Goal: Task Accomplishment & Management: Manage account settings

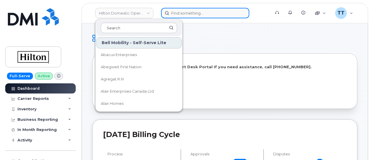
click at [204, 12] on input at bounding box center [205, 13] width 88 height 10
paste input "772-678-8063"
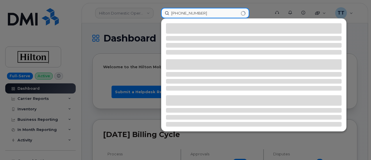
type input "772-678-8063"
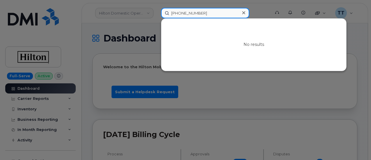
click at [229, 11] on input "772-678-8063" at bounding box center [205, 13] width 88 height 10
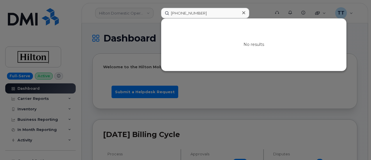
click at [127, 24] on div at bounding box center [185, 80] width 371 height 160
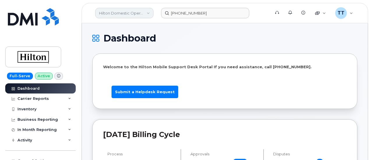
click at [141, 11] on link "Hilton Domestic Operating Company Inc" at bounding box center [124, 13] width 58 height 10
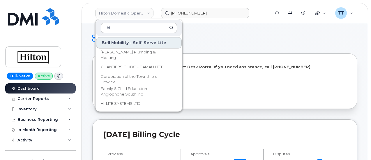
type input "h"
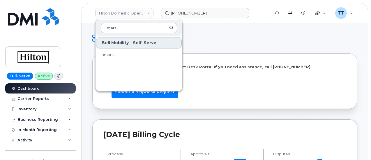
type input "mars"
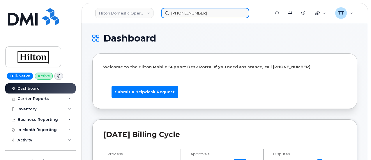
click at [191, 13] on input "772-678-8063" at bounding box center [205, 13] width 88 height 10
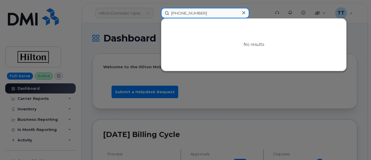
click at [191, 13] on input "772-678-8063" at bounding box center [205, 13] width 88 height 10
paste input "[PHONE_NUMBER]"
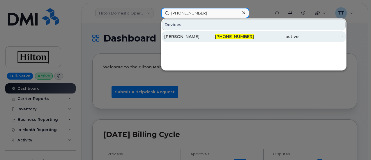
type input "[PHONE_NUMBER]"
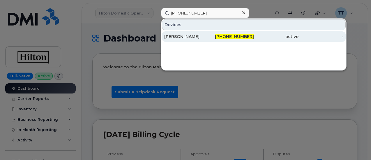
click at [185, 36] on div "BROCK WYNNE" at bounding box center [186, 37] width 45 height 6
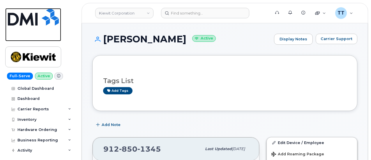
drag, startPoint x: 35, startPoint y: 40, endPoint x: 70, endPoint y: 49, distance: 35.6
click at [35, 40] on link at bounding box center [33, 24] width 56 height 33
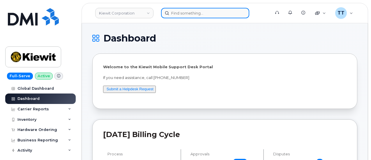
click at [184, 10] on input at bounding box center [205, 13] width 88 height 10
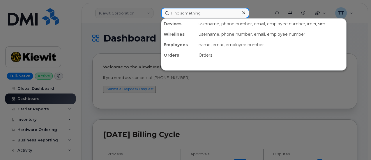
paste input "912-850-1345"
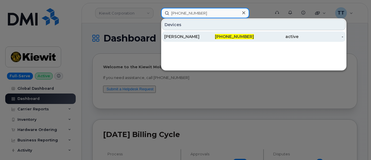
type input "912-850-1345"
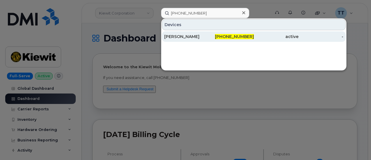
click at [190, 36] on div "BROCK WYNNE" at bounding box center [186, 37] width 45 height 6
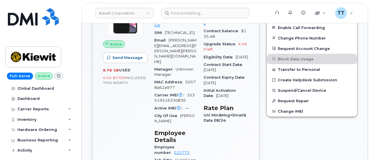
scroll to position [140, 0]
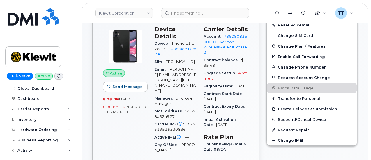
drag, startPoint x: 136, startPoint y: 102, endPoint x: 264, endPoint y: 128, distance: 130.7
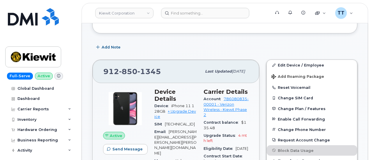
scroll to position [111, 0]
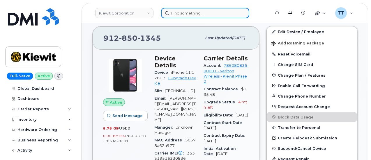
click at [176, 14] on input at bounding box center [205, 13] width 88 height 10
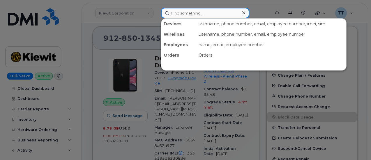
paste input "356526072911153"
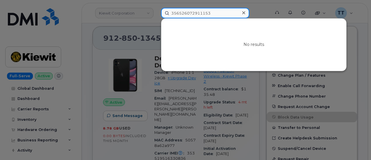
type input "356526072911153"
click at [195, 15] on input "356526072911153" at bounding box center [205, 13] width 88 height 10
paste input "323-829-0899"
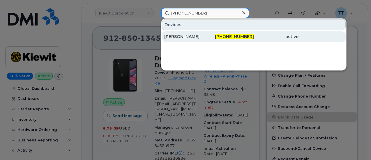
type input "323-829-0899"
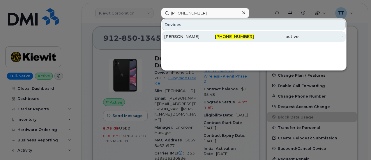
click at [197, 37] on div "JACOB FISCHER" at bounding box center [186, 37] width 45 height 6
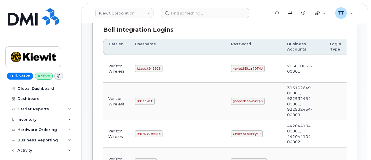
scroll to position [87, 0]
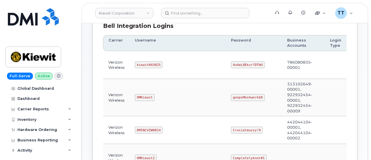
click at [140, 63] on code "kiewit043025" at bounding box center [149, 64] width 28 height 7
copy code "kiewit043025"
click at [231, 64] on code "4u4eL8Ekzr?DTHU" at bounding box center [248, 64] width 34 height 7
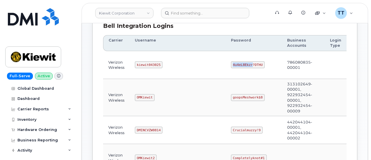
click at [231, 64] on code "4u4eL8Ekzr?DTHU" at bounding box center [248, 64] width 34 height 7
copy code "4u4eL8Ekzr?DTHU"
click at [143, 63] on code "kiewit043025" at bounding box center [149, 64] width 28 height 7
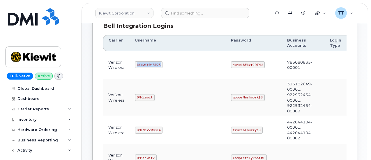
click at [143, 63] on code "kiewit043025" at bounding box center [149, 64] width 28 height 7
copy code "kiewit043025"
click at [231, 61] on code "4u4eL8Ekzr?DTHU" at bounding box center [248, 64] width 34 height 7
click at [231, 62] on code "4u4eL8Ekzr?DTHU" at bounding box center [248, 64] width 34 height 7
click at [231, 63] on code "4u4eL8Ekzr?DTHU" at bounding box center [248, 64] width 34 height 7
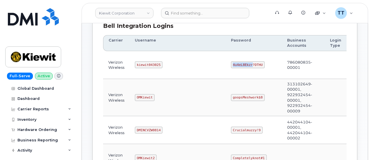
click at [231, 63] on code "4u4eL8Ekzr?DTHU" at bounding box center [248, 64] width 34 height 7
click at [231, 64] on code "4u4eL8Ekzr?DTHU" at bounding box center [248, 64] width 34 height 7
copy code "4u4eL8Ekzr?DTHU"
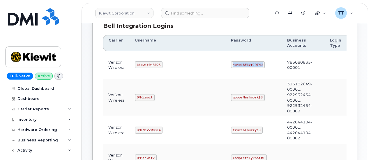
copy code "4u4eL8Ekzr?DTHU"
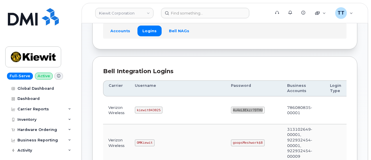
scroll to position [0, 0]
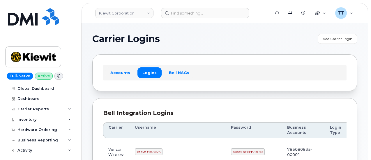
click at [27, 22] on img at bounding box center [33, 16] width 51 height 17
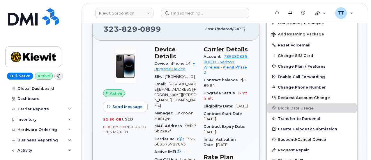
scroll to position [140, 0]
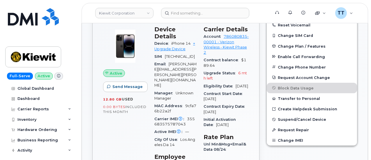
click at [177, 117] on span "355683575787043" at bounding box center [174, 122] width 40 height 10
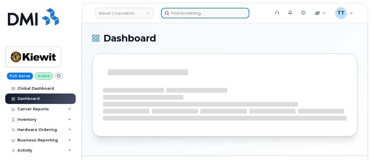
click at [226, 14] on input at bounding box center [205, 13] width 88 height 10
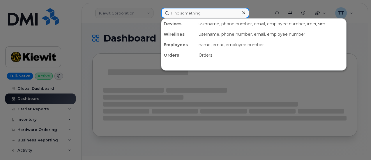
paste input "[PHONE_NUMBER]"
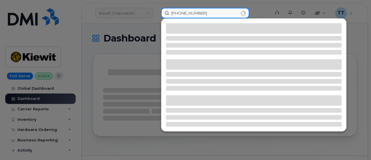
type input "[PHONE_NUMBER]"
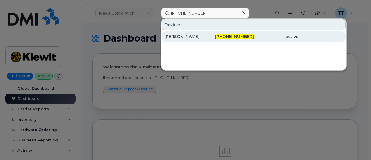
click at [194, 37] on div "[PERSON_NAME]" at bounding box center [186, 37] width 45 height 6
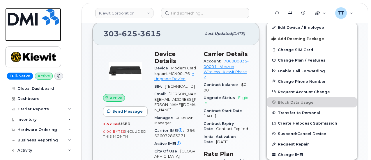
scroll to position [116, 0]
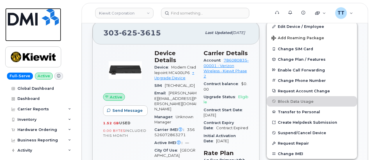
click at [25, 24] on img at bounding box center [33, 16] width 51 height 17
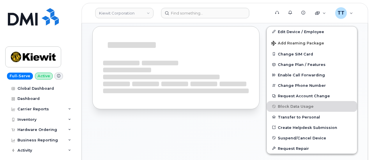
scroll to position [111, 0]
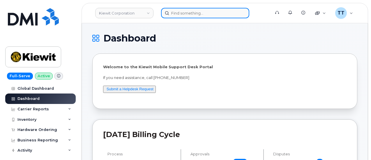
click at [195, 12] on input at bounding box center [205, 13] width 88 height 10
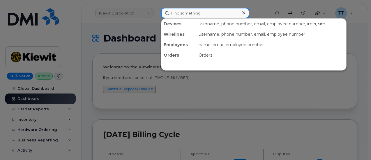
click at [180, 13] on input at bounding box center [205, 13] width 88 height 10
paste input "861219072744034"
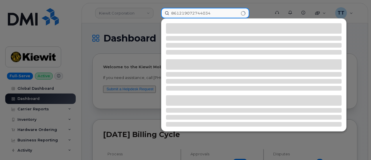
type input "861219072744034"
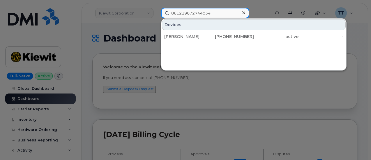
click at [193, 14] on input "861219072744034" at bounding box center [205, 13] width 88 height 10
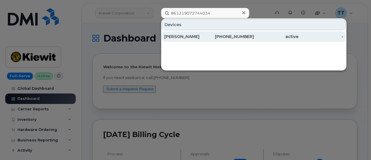
click at [198, 37] on div "[PERSON_NAME]" at bounding box center [186, 37] width 45 height 6
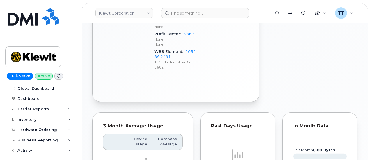
scroll to position [286, 0]
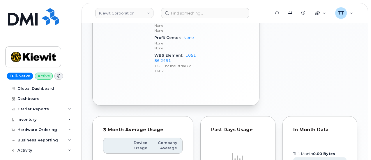
click at [174, 71] on div "WBS Element 105186.2491 TIC - The Industrial Co. 1602" at bounding box center [175, 63] width 42 height 23
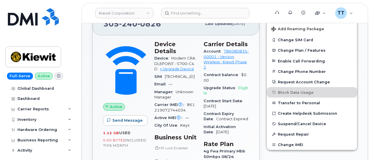
scroll to position [82, 0]
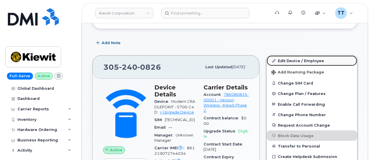
click at [314, 61] on link "Edit Device / Employee" at bounding box center [311, 61] width 90 height 10
click at [301, 62] on link "Edit Device / Employee" at bounding box center [311, 61] width 90 height 10
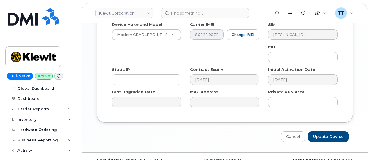
scroll to position [435, 0]
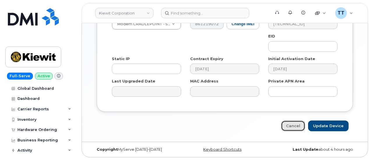
click at [297, 128] on link "Cancel" at bounding box center [293, 126] width 24 height 11
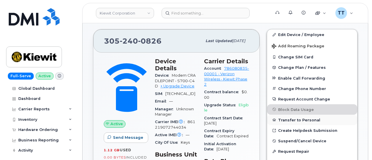
scroll to position [87, 0]
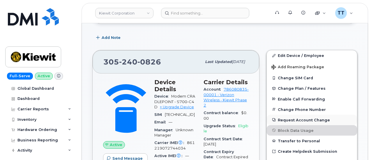
click at [314, 120] on button "Request Account Change" at bounding box center [311, 120] width 90 height 10
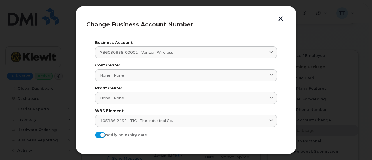
click at [175, 127] on form "Business Account: 786080835-00001 - Verizon Wireless 998975023 - AT&T Wireless …" at bounding box center [186, 113] width 182 height 144
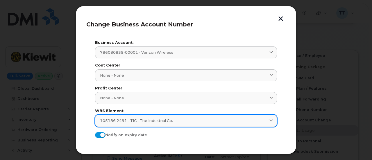
click at [174, 122] on div "105186.2491 - TIC - The Industrial Co." at bounding box center [186, 121] width 172 height 6
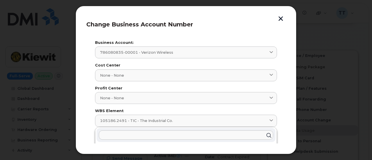
click at [125, 134] on input "text" at bounding box center [186, 135] width 175 height 9
paste input "106373.1081"
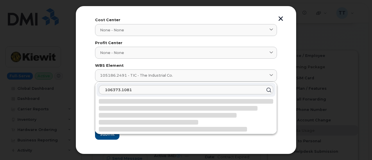
scroll to position [46, 0]
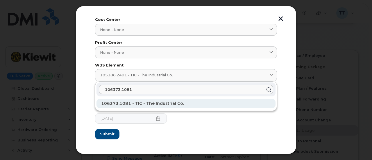
type input "106373.1081"
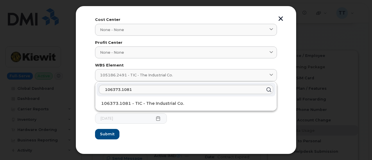
click at [161, 101] on span "106373.1081 - TIC - The Industrial Co." at bounding box center [142, 103] width 83 height 5
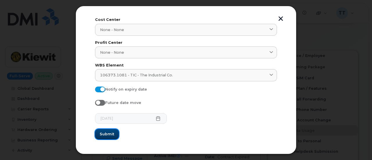
click at [106, 134] on span "Submit" at bounding box center [107, 134] width 15 height 6
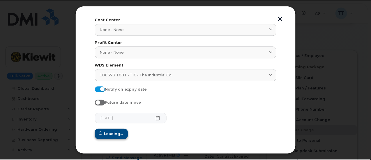
scroll to position [0, 0]
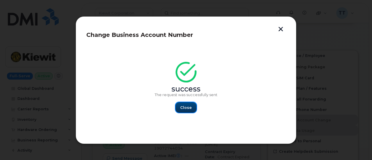
click at [191, 108] on button "Close" at bounding box center [186, 107] width 21 height 10
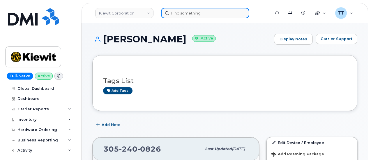
click at [196, 10] on input at bounding box center [205, 13] width 88 height 10
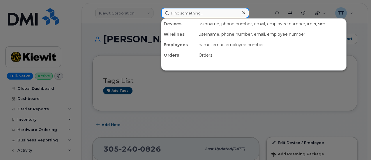
paste input "912-536-2602"
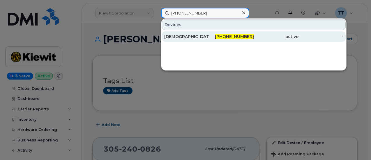
type input "912-536-2602"
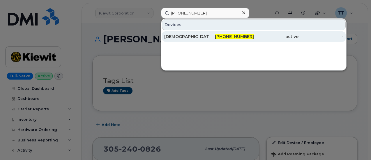
click at [197, 38] on div "KRISTEN MCGREGOR" at bounding box center [186, 37] width 45 height 6
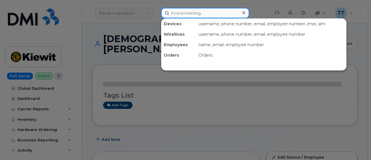
click at [194, 16] on input at bounding box center [205, 13] width 88 height 10
paste input "8285930199"
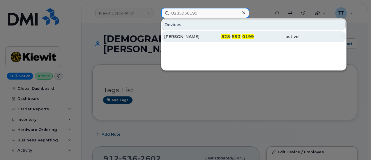
type input "8285930199"
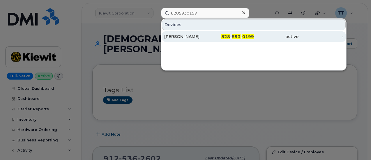
click at [193, 38] on div "[PERSON_NAME]" at bounding box center [186, 37] width 45 height 6
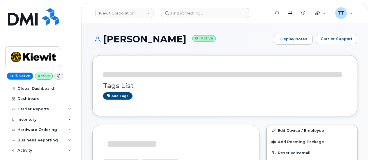
click at [146, 36] on h1 "[PERSON_NAME] Active" at bounding box center [181, 39] width 179 height 10
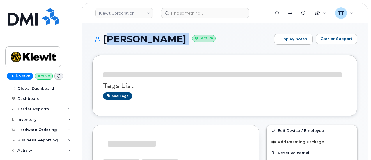
click at [146, 36] on h1 "[PERSON_NAME] Active" at bounding box center [181, 39] width 179 height 10
copy h1 "[PERSON_NAME]"
